Goal: Complete application form: Complete application form

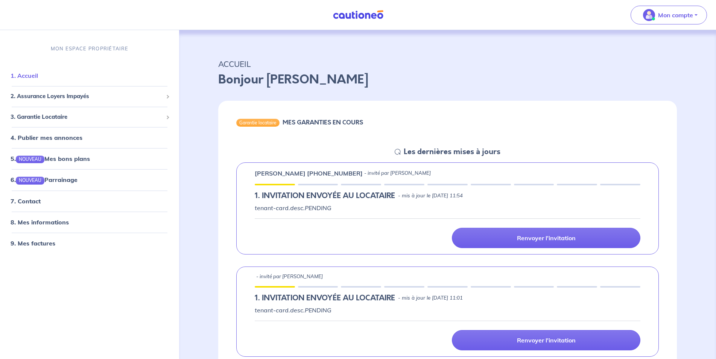
click at [38, 72] on link "1. Accueil" at bounding box center [24, 76] width 27 height 8
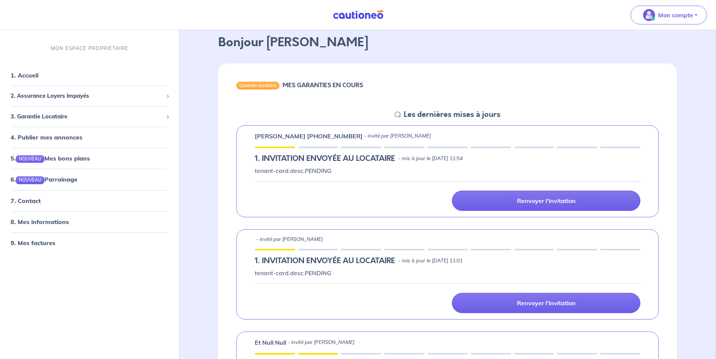
scroll to position [38, 0]
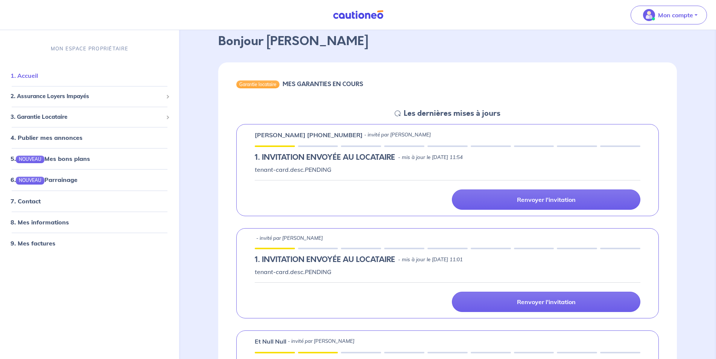
click at [34, 76] on link "1. Accueil" at bounding box center [24, 76] width 27 height 8
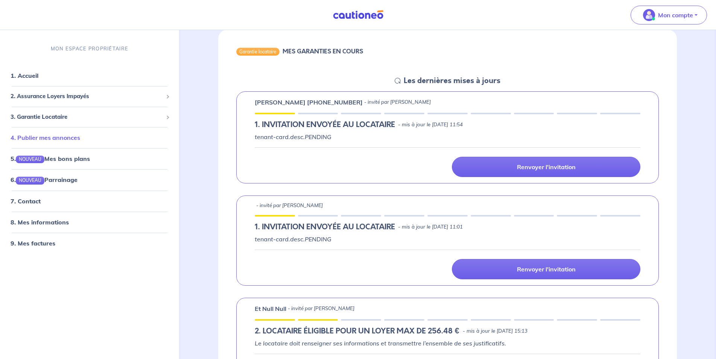
scroll to position [77, 0]
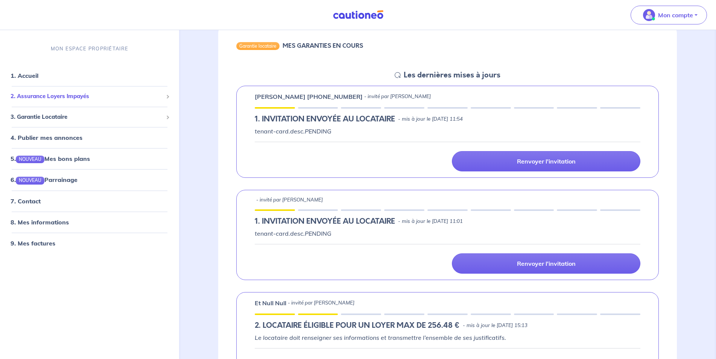
click at [58, 96] on span "2. Assurance Loyers Impayés" at bounding box center [87, 96] width 152 height 9
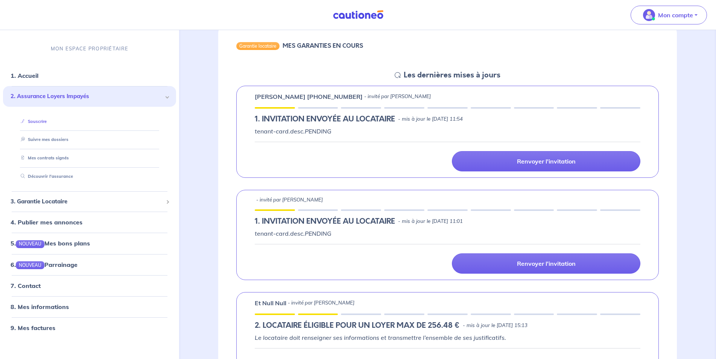
click at [47, 121] on link "Souscrire" at bounding box center [32, 121] width 29 height 5
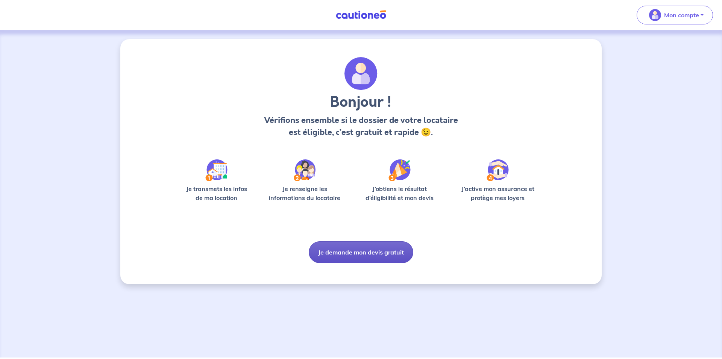
click at [366, 257] on button "Je demande mon devis gratuit" at bounding box center [361, 253] width 105 height 22
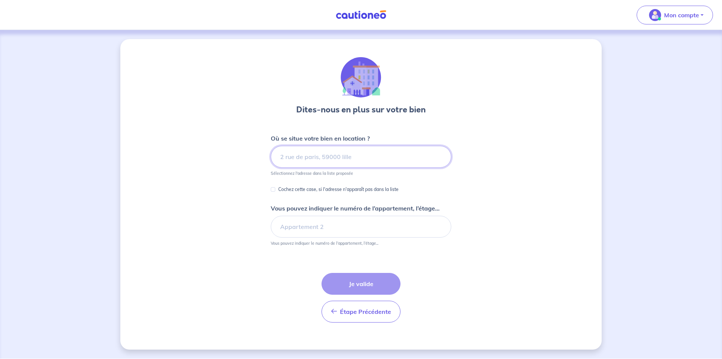
click at [335, 159] on input at bounding box center [361, 157] width 181 height 22
click at [319, 143] on div "Où se situe votre bien en location ? Sélectionnez l'adresse dans la liste propo…" at bounding box center [361, 155] width 181 height 42
click at [313, 160] on input at bounding box center [361, 157] width 181 height 22
click at [313, 159] on input at bounding box center [361, 157] width 181 height 22
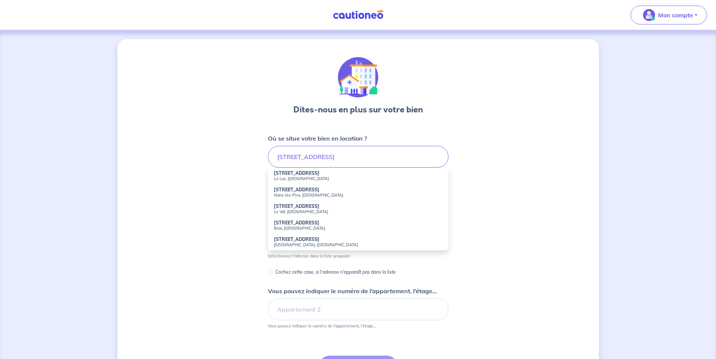
click at [282, 177] on small "Le Luc, France" at bounding box center [358, 178] width 169 height 5
type input "3739 Route de Brignoles, Le Luc, France"
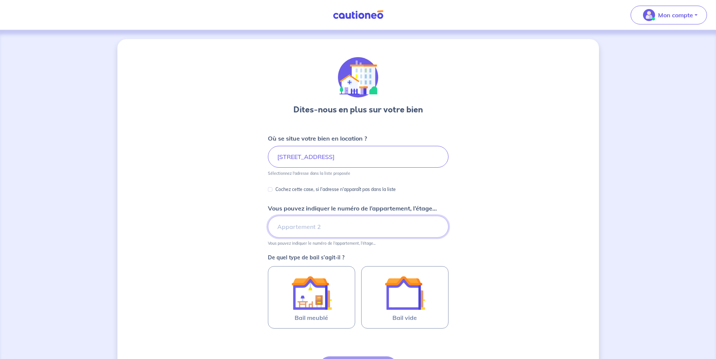
click at [305, 224] on input "Vous pouvez indiquer le numéro de l’appartement, l’étage..." at bounding box center [358, 227] width 181 height 22
click at [410, 227] on input "Le Mas des trois dauphins, Appartement B1 1er étage" at bounding box center [358, 227] width 181 height 22
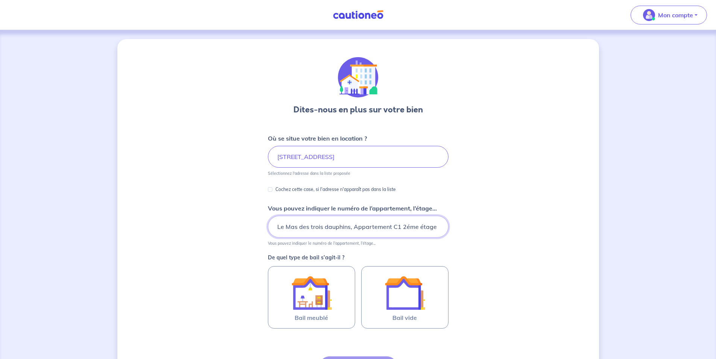
type input "Le Mas des trois dauphins, Appartement C1 2éme étage"
click at [449, 245] on div "Dites-nous en plus sur votre bien Où se situe votre bien en location ? 3739 Rou…" at bounding box center [358, 236] width 482 height 394
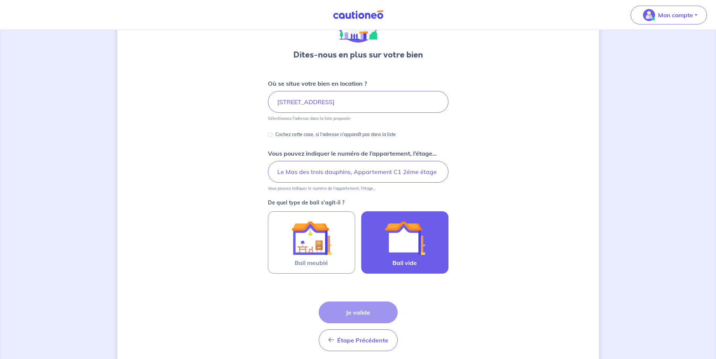
scroll to position [77, 0]
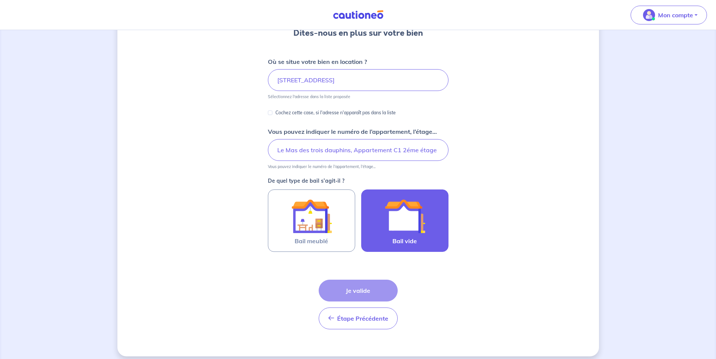
click at [415, 234] on img at bounding box center [405, 216] width 41 height 41
click at [0, 0] on input "Bail vide" at bounding box center [0, 0] width 0 height 0
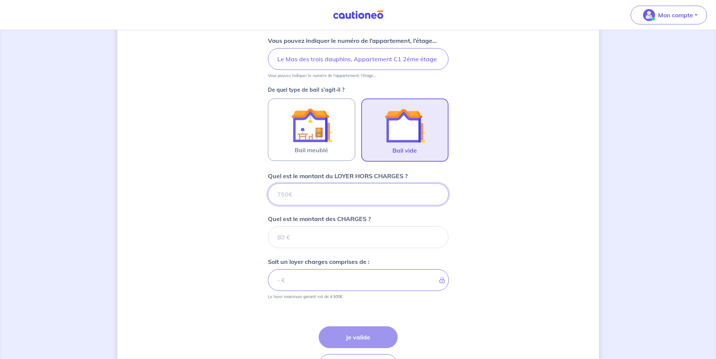
scroll to position [192, 0]
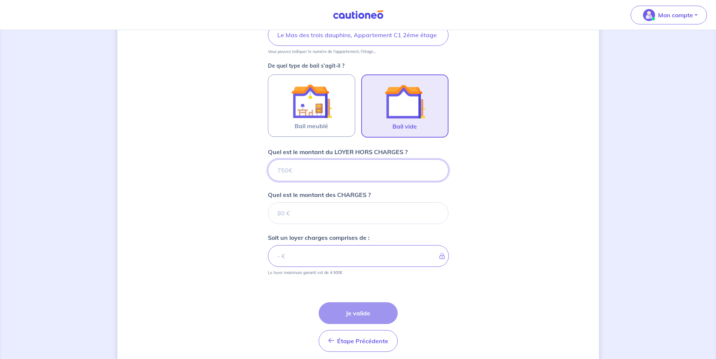
drag, startPoint x: 323, startPoint y: 176, endPoint x: 324, endPoint y: 171, distance: 5.1
click at [323, 175] on input "Quel est le montant du LOYER HORS CHARGES ?" at bounding box center [358, 171] width 181 height 22
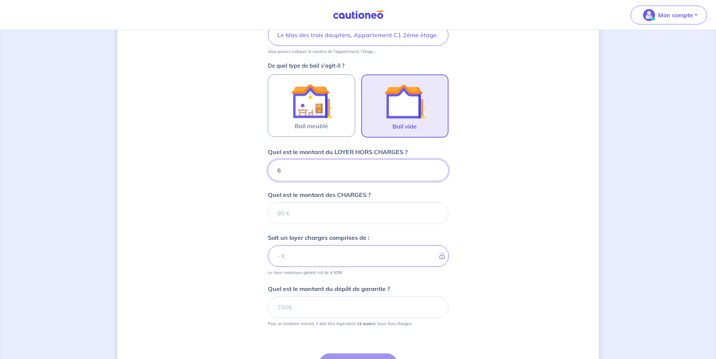
type input "68"
type input "680"
click at [312, 216] on input "Quel est le montant des CHARGES ?" at bounding box center [358, 213] width 181 height 22
type input "15"
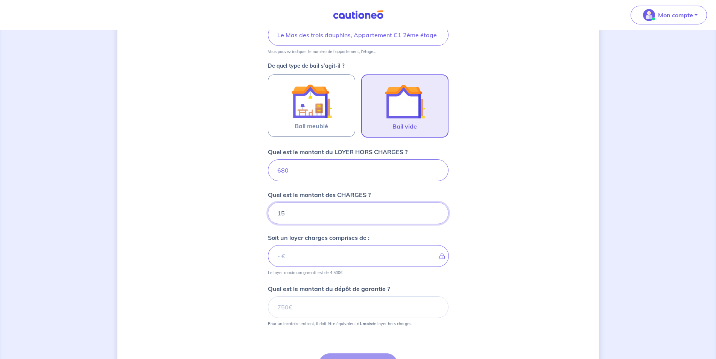
type input "681"
type input "150"
type input "830"
type input "150"
click at [307, 306] on input "Quel est le montant du dépôt de garantie ?" at bounding box center [358, 307] width 181 height 22
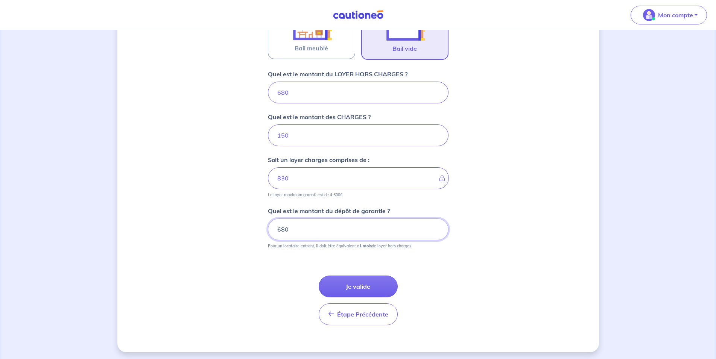
scroll to position [272, 0]
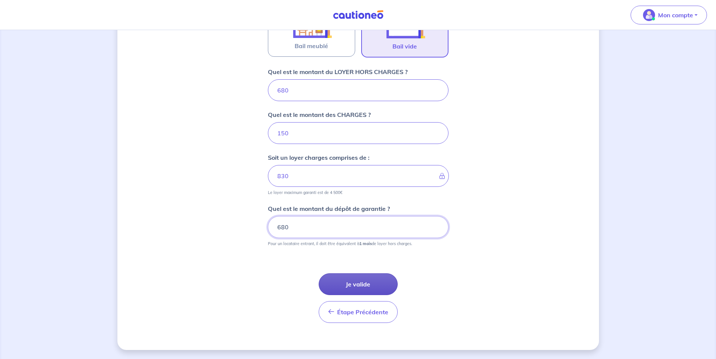
type input "680"
click at [378, 286] on button "Je valide" at bounding box center [358, 285] width 79 height 22
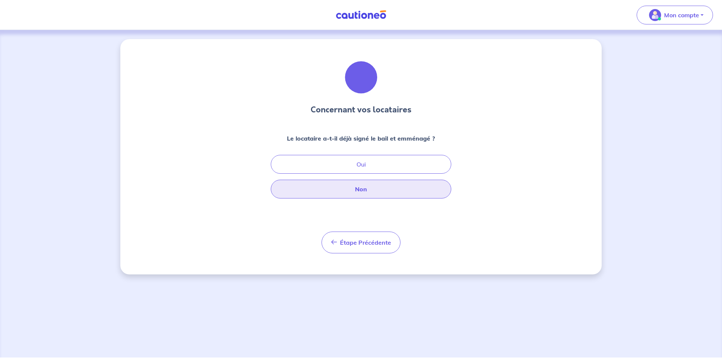
click at [362, 190] on button "Non" at bounding box center [361, 189] width 181 height 19
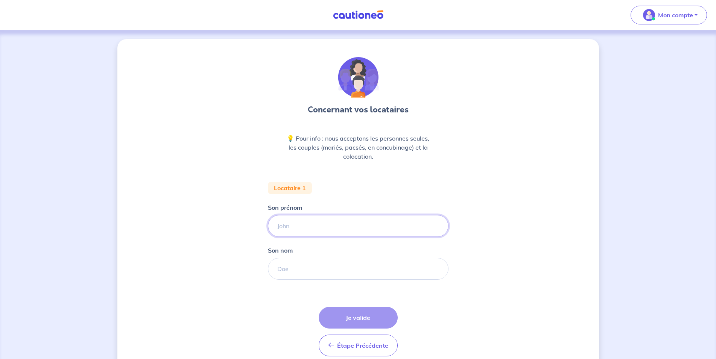
click at [292, 225] on input "Son prénom" at bounding box center [358, 226] width 181 height 22
click at [298, 224] on input "Son prénom" at bounding box center [358, 226] width 181 height 22
type input "l"
type input "Rémi"
click at [283, 267] on input "Son nom" at bounding box center [358, 269] width 181 height 22
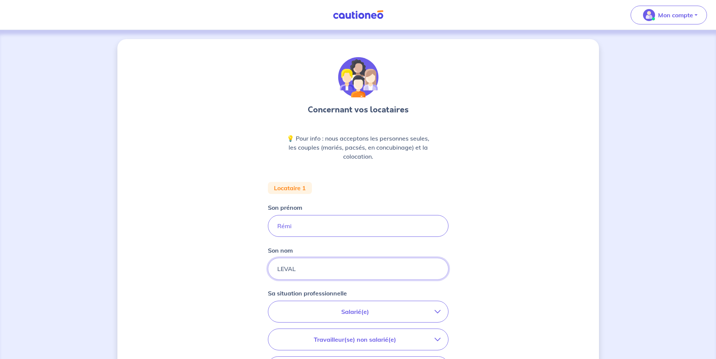
scroll to position [38, 0]
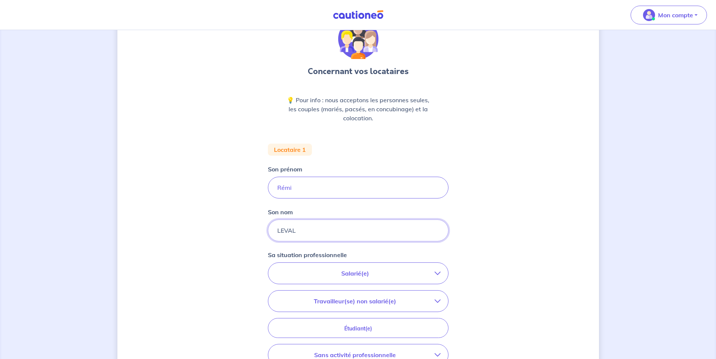
type input "LEVAL"
click at [418, 273] on p "Salarié(e)" at bounding box center [355, 273] width 159 height 9
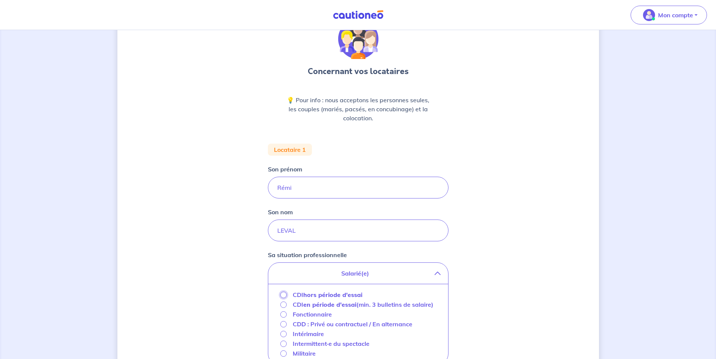
click at [283, 295] on input "CDI hors période d'essai" at bounding box center [283, 295] width 6 height 6
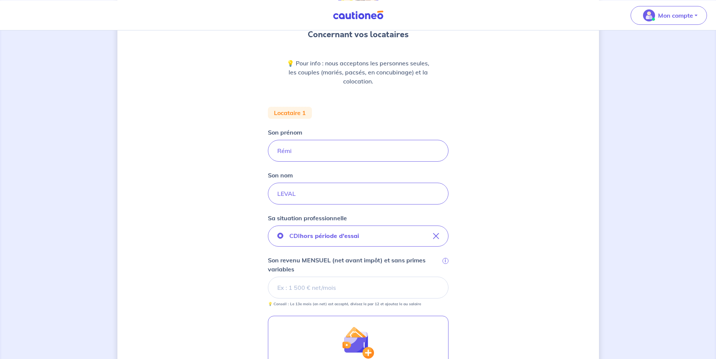
scroll to position [115, 0]
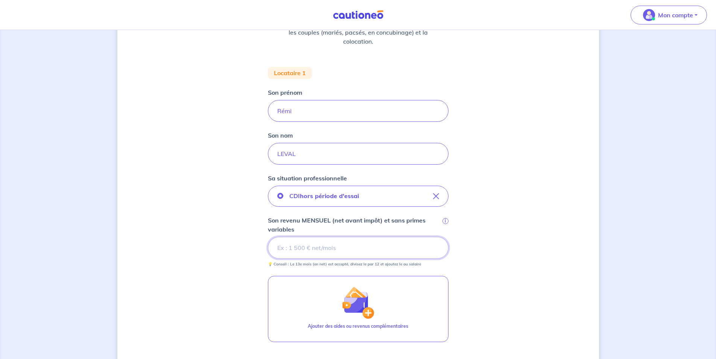
click at [300, 255] on input "Son revenu MENSUEL (net avant impôt) et sans primes variables i" at bounding box center [358, 248] width 181 height 22
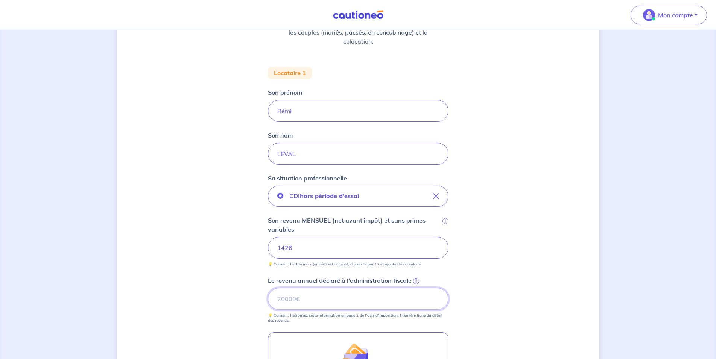
click at [322, 304] on input "Le revenu annuel déclaré à l'administration fiscale i" at bounding box center [358, 299] width 181 height 22
click at [296, 300] on input "Le revenu annuel déclaré à l'administration fiscale i" at bounding box center [358, 299] width 181 height 22
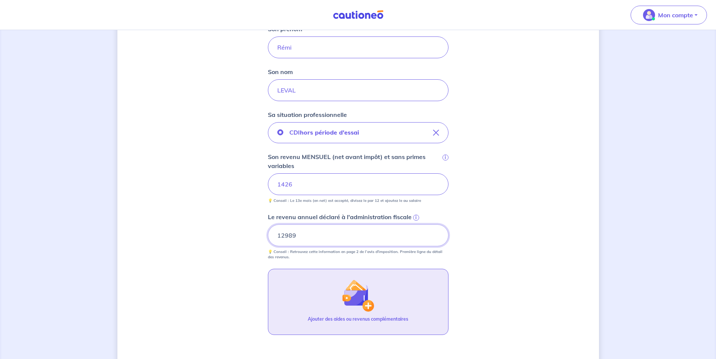
scroll to position [269, 0]
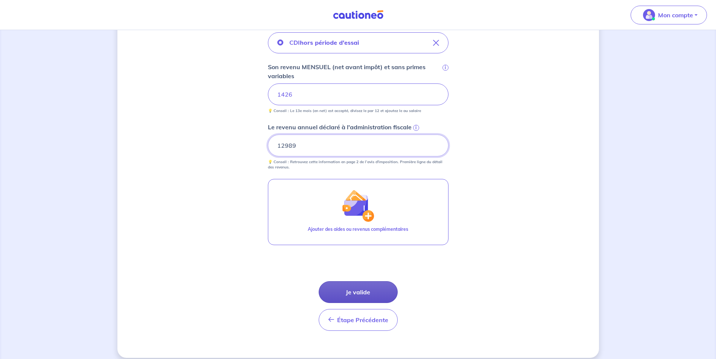
type input "12989"
click at [357, 292] on button "Je valide" at bounding box center [358, 292] width 79 height 22
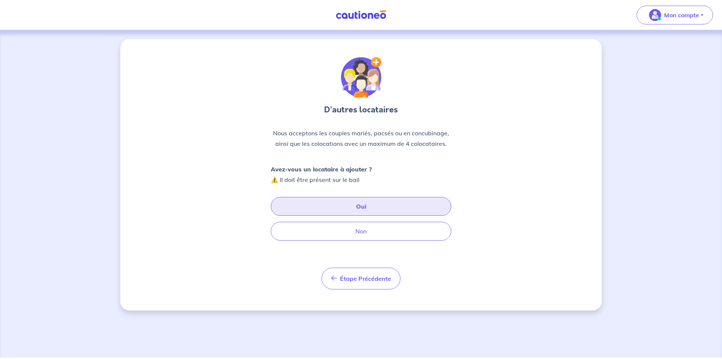
click at [341, 206] on button "Oui" at bounding box center [361, 206] width 181 height 19
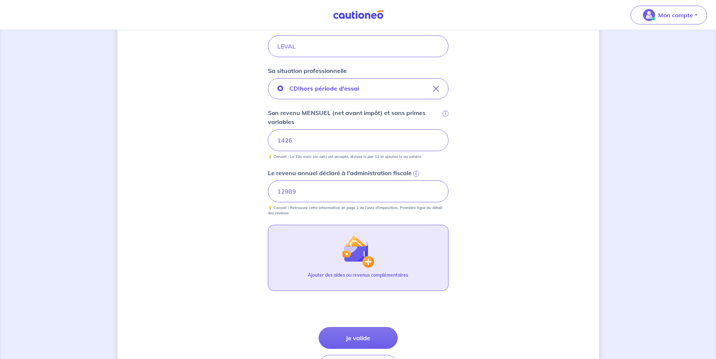
scroll to position [230, 0]
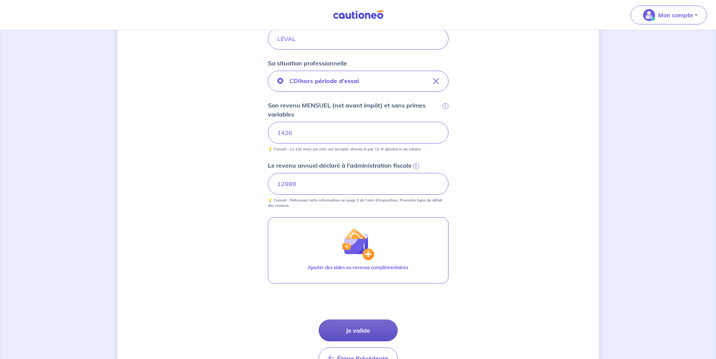
click at [366, 334] on button "Je valide" at bounding box center [358, 331] width 79 height 22
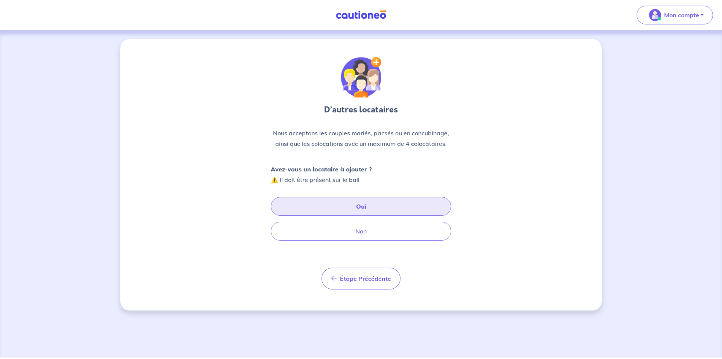
click at [371, 207] on button "Oui" at bounding box center [361, 206] width 181 height 19
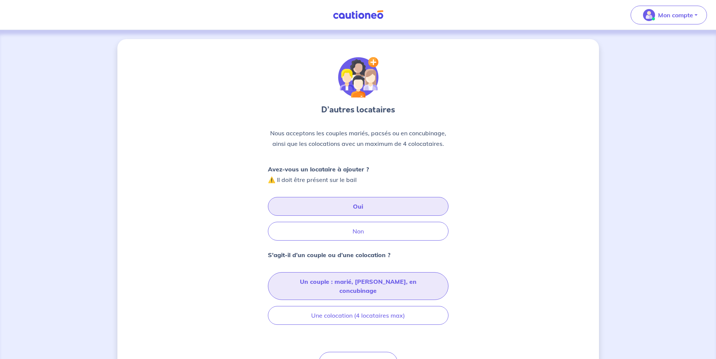
click at [347, 283] on button "Un couple : marié, pacsé, en concubinage" at bounding box center [358, 286] width 181 height 28
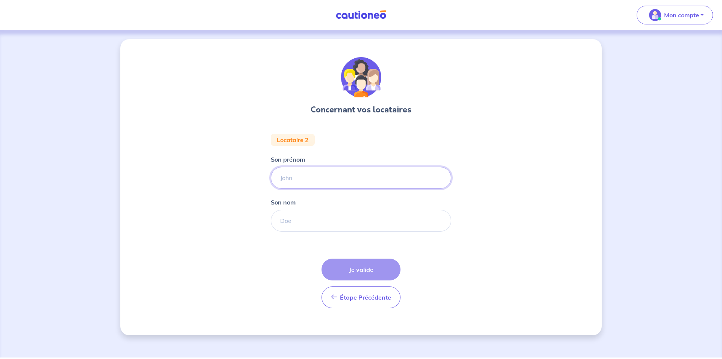
click at [292, 173] on input "Son prénom" at bounding box center [361, 178] width 181 height 22
click at [301, 180] on input "Son prénom" at bounding box center [361, 178] width 181 height 22
type input "Elodie"
click at [302, 222] on input "Son nom" at bounding box center [361, 221] width 181 height 22
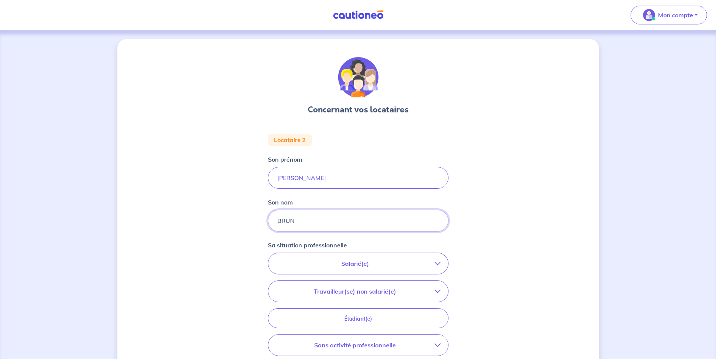
type input "BRUN"
click at [415, 265] on p "Salarié(e)" at bounding box center [355, 263] width 159 height 9
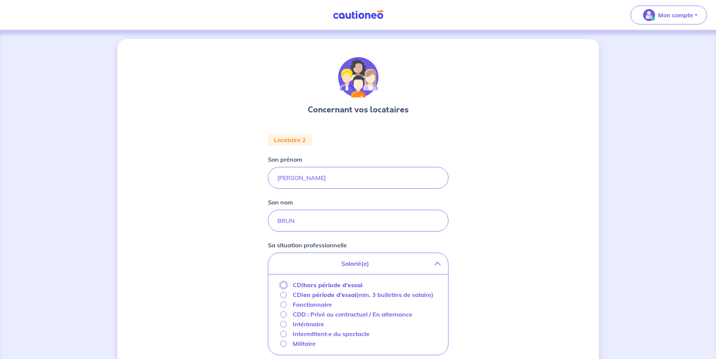
click at [282, 283] on input "CDI hors période d'essai" at bounding box center [283, 285] width 6 height 6
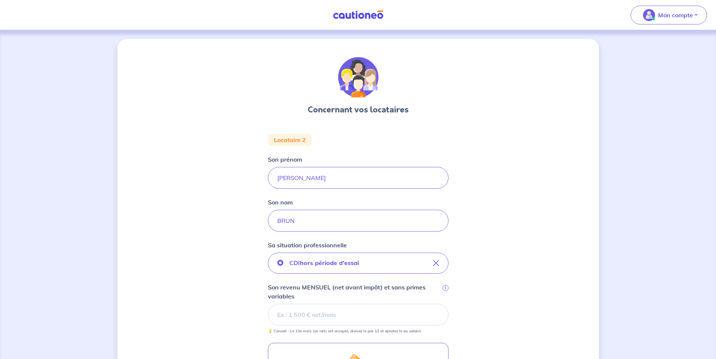
click at [297, 316] on input "Son revenu MENSUEL (net avant impôt) et sans primes variables i" at bounding box center [358, 315] width 181 height 22
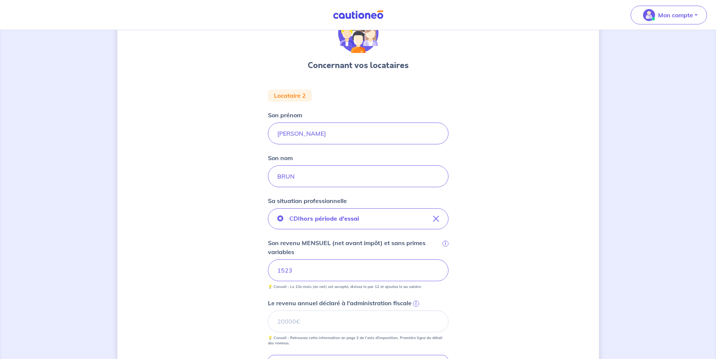
scroll to position [115, 0]
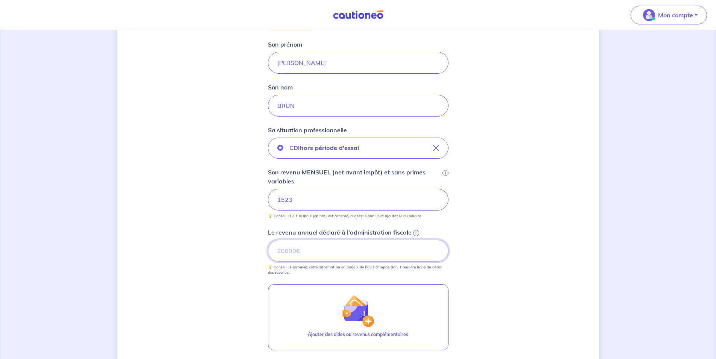
click at [299, 245] on input "Le revenu annuel déclaré à l'administration fiscale i" at bounding box center [358, 251] width 181 height 22
click at [296, 253] on input "Le revenu annuel déclaré à l'administration fiscale i" at bounding box center [358, 251] width 181 height 22
type input "18544"
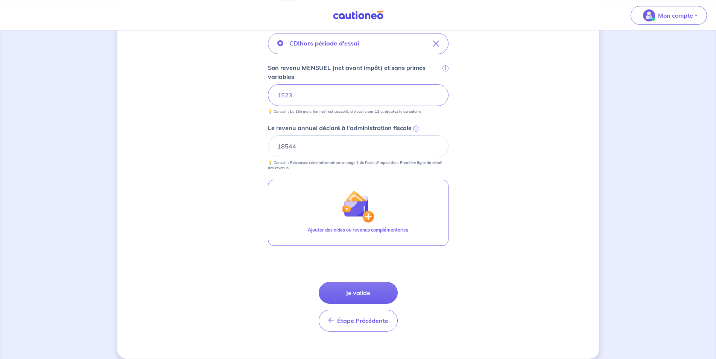
scroll to position [228, 0]
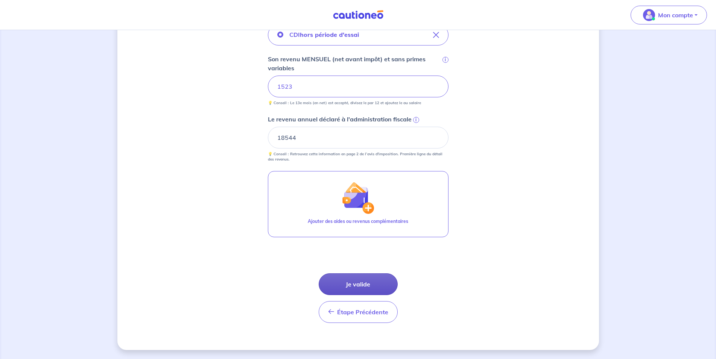
click at [374, 286] on button "Je valide" at bounding box center [358, 285] width 79 height 22
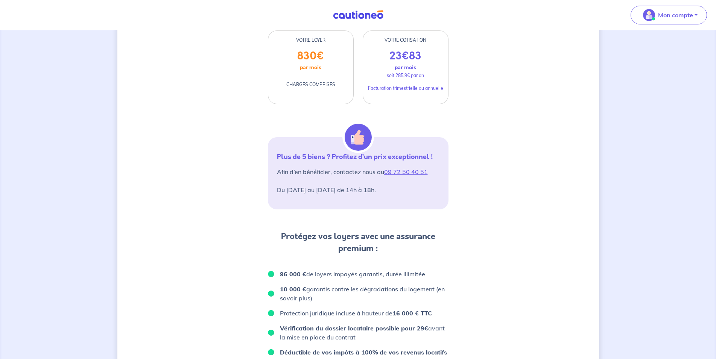
scroll to position [192, 0]
